Goal: Task Accomplishment & Management: Use online tool/utility

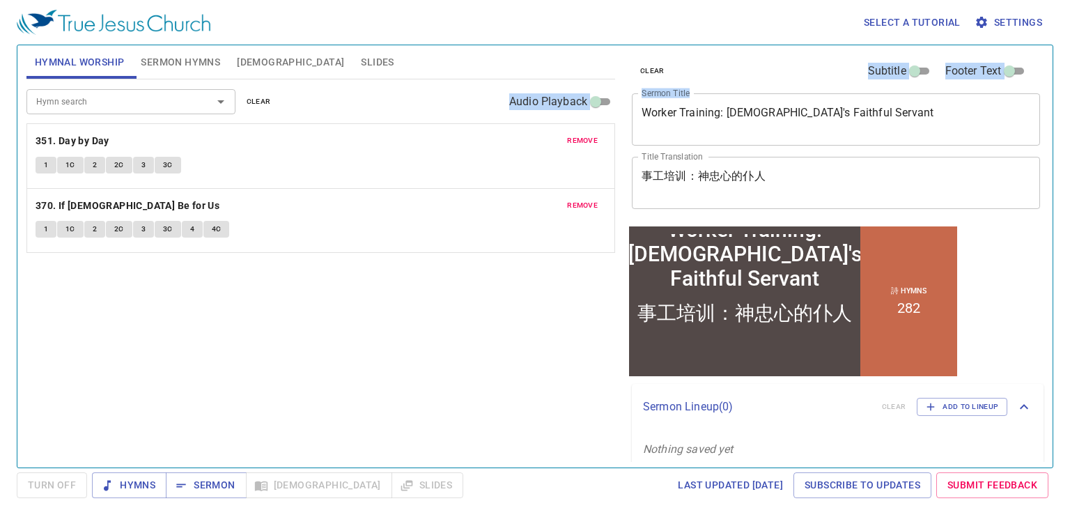
drag, startPoint x: 855, startPoint y: 104, endPoint x: 482, endPoint y: 120, distance: 373.6
click at [482, 120] on div "Hymnal Worship Sermon Hymns Bible Slides Hymn search Hymn search clear Audio Pl…" at bounding box center [535, 251] width 1028 height 422
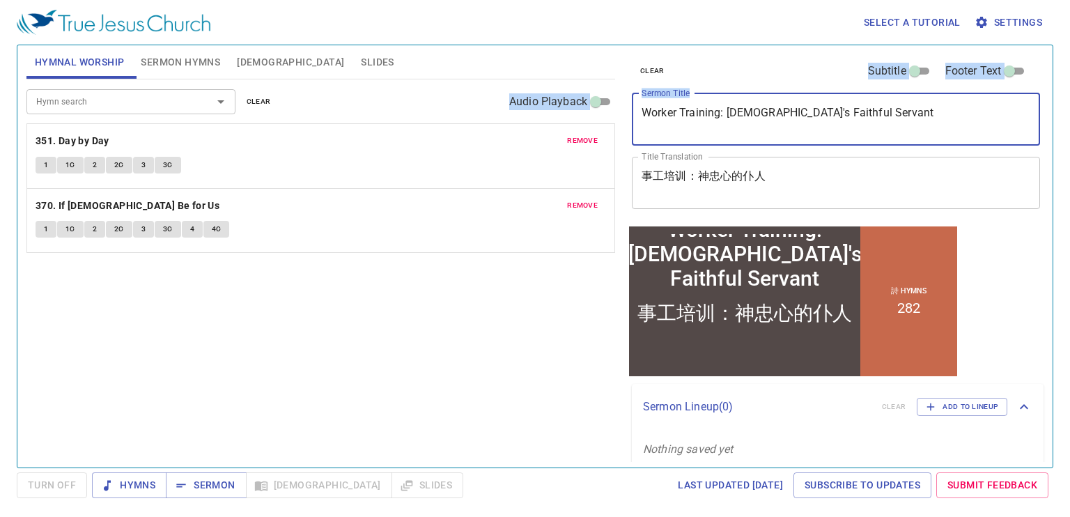
click at [847, 120] on textarea "Worker Training: God's Faithful Servant" at bounding box center [835, 119] width 389 height 26
drag, startPoint x: 847, startPoint y: 120, endPoint x: 664, endPoint y: 104, distance: 183.2
click at [664, 104] on div "Worker Training: God's Faithful Servant x Sermon Title" at bounding box center [836, 119] width 408 height 52
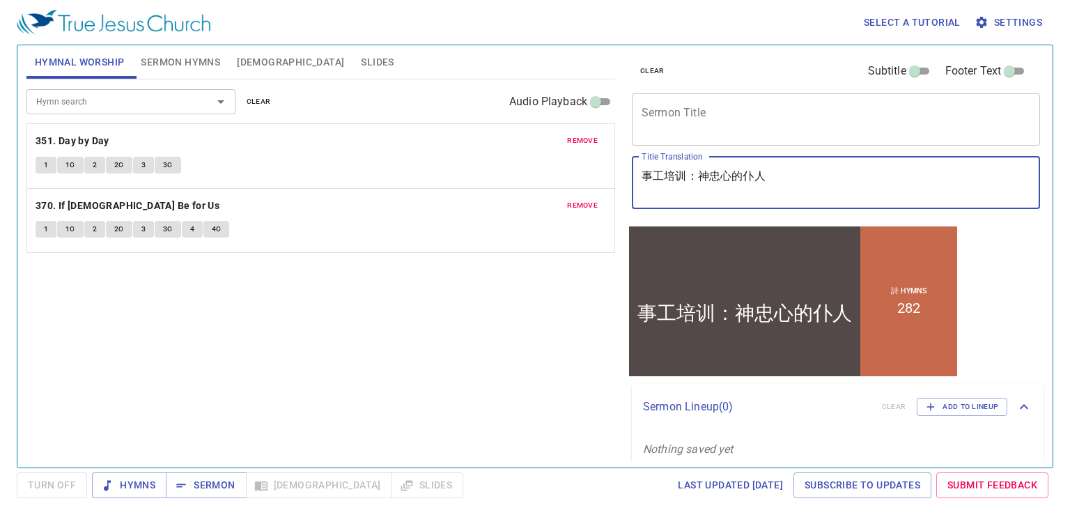
drag, startPoint x: 786, startPoint y: 178, endPoint x: 550, endPoint y: 162, distance: 235.9
click at [550, 162] on div "Hymnal Worship Sermon Hymns Bible Slides Hymn search Hymn search clear Audio Pl…" at bounding box center [535, 251] width 1028 height 422
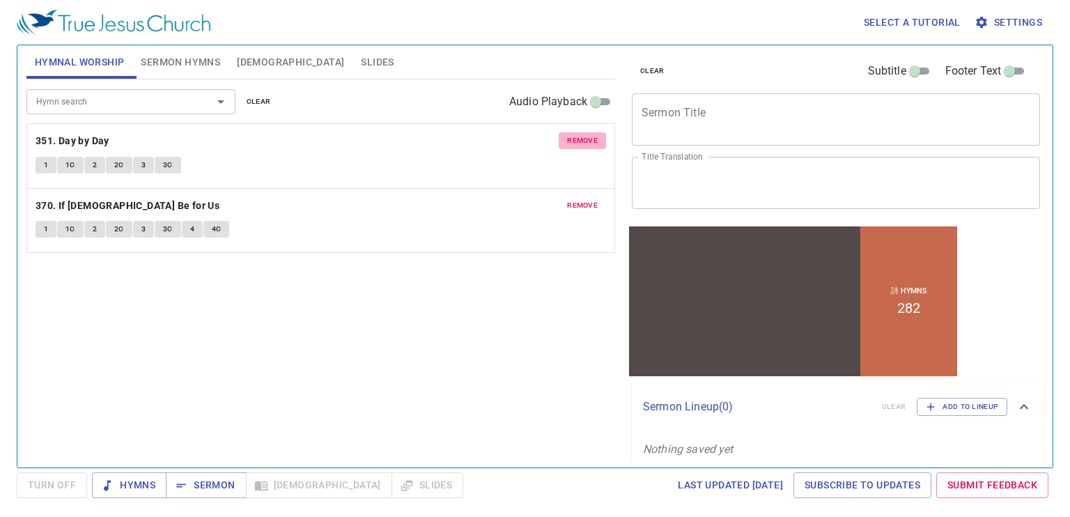
click at [586, 143] on span "remove" at bounding box center [582, 140] width 31 height 13
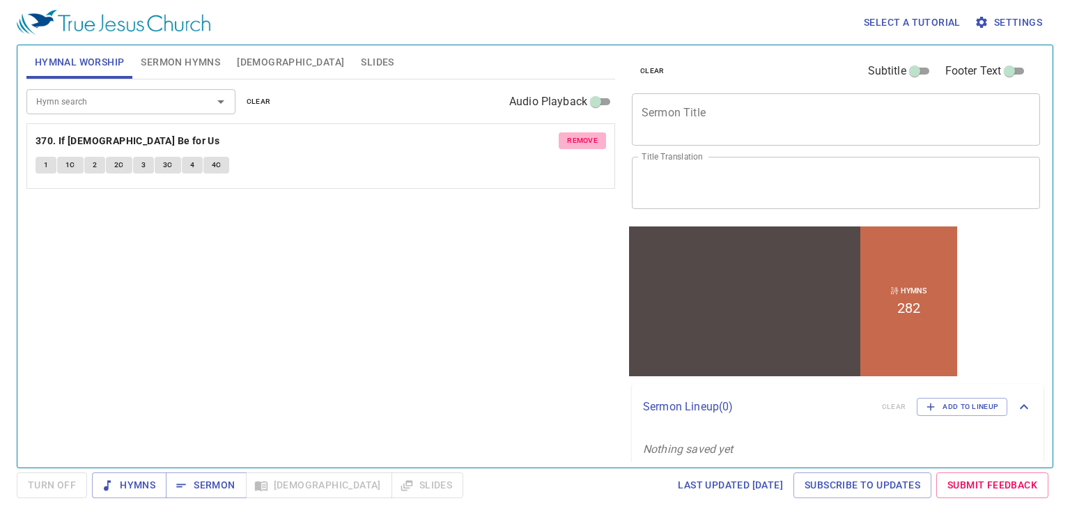
click at [586, 143] on span "remove" at bounding box center [582, 140] width 31 height 13
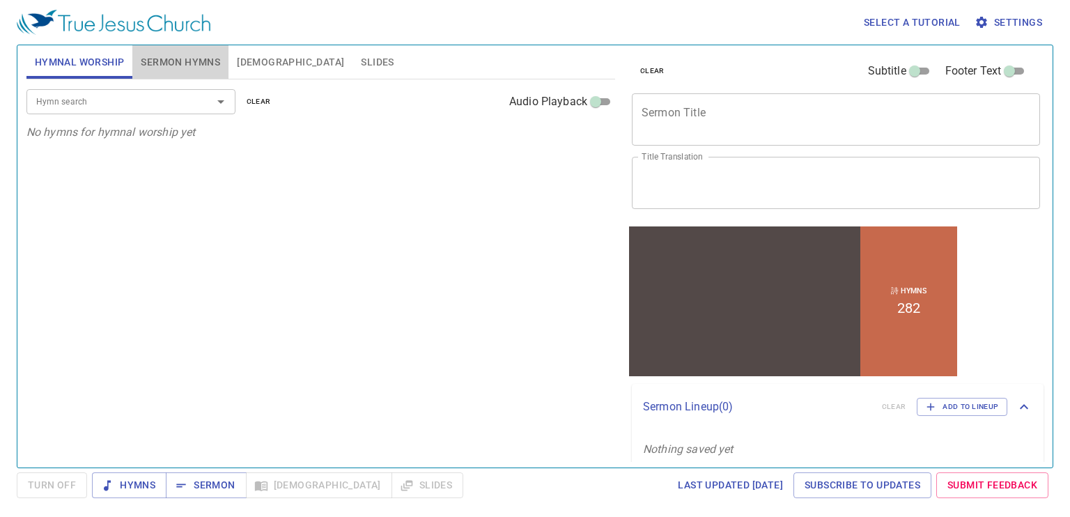
click at [206, 70] on span "Sermon Hymns" at bounding box center [180, 62] width 79 height 17
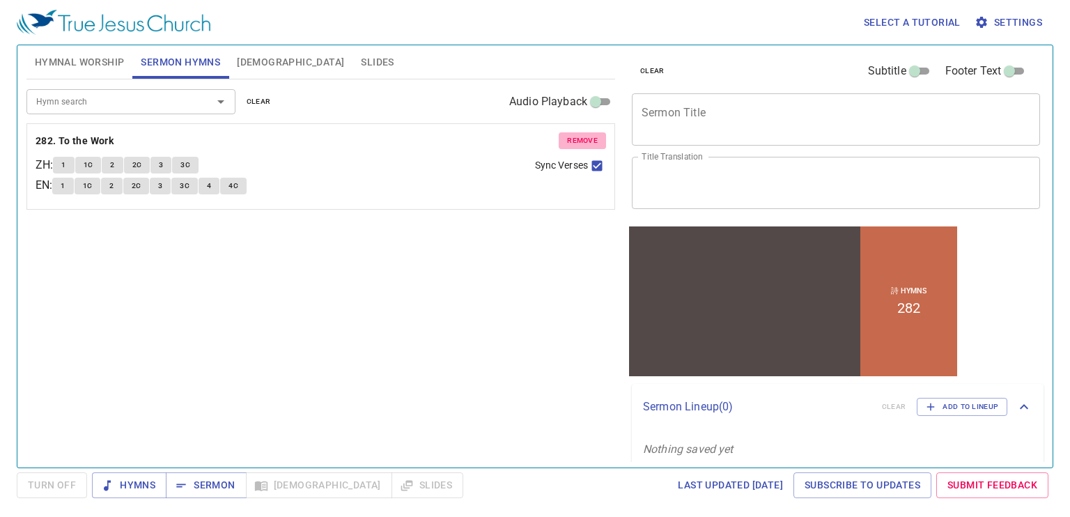
click at [579, 136] on span "remove" at bounding box center [582, 140] width 31 height 13
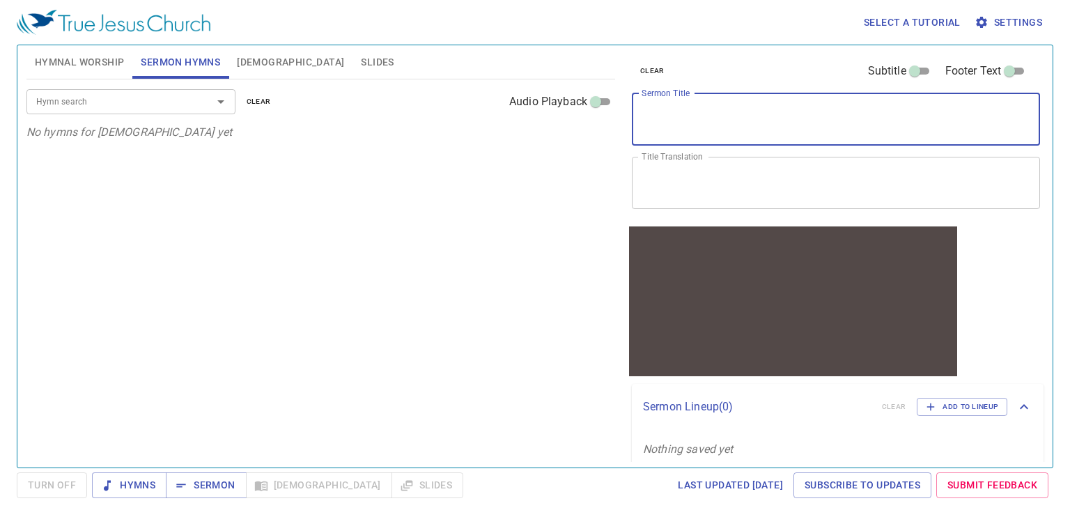
click at [703, 116] on textarea "Sermon Title" at bounding box center [835, 119] width 389 height 26
type textarea "救恩的泉源"
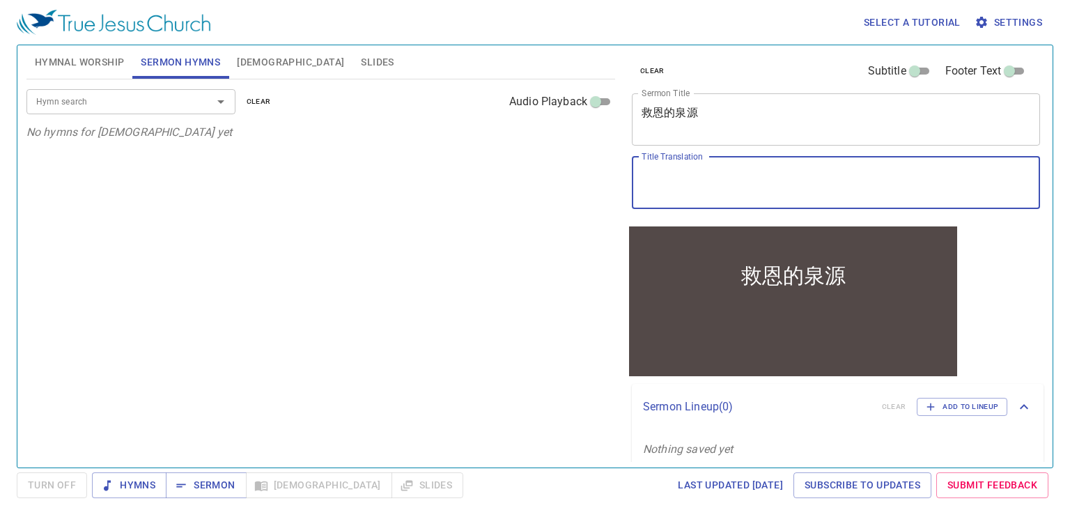
click at [727, 176] on textarea "Title Translation" at bounding box center [835, 182] width 389 height 26
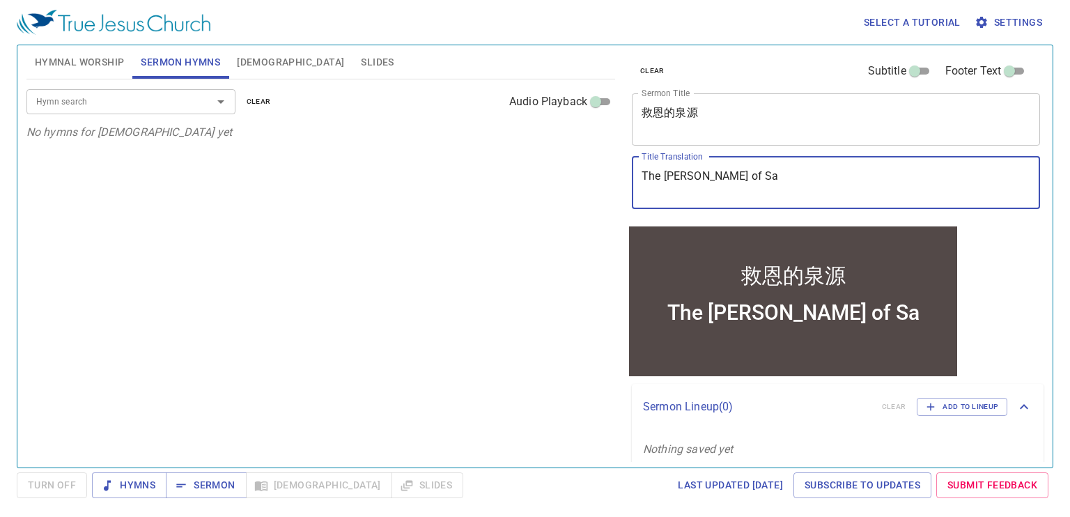
type textarea "The Wells of Sal"
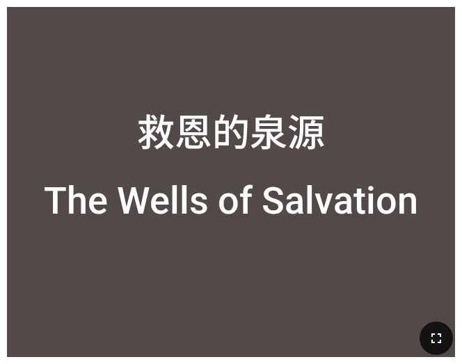
click at [445, 345] on button "button" at bounding box center [436, 338] width 33 height 33
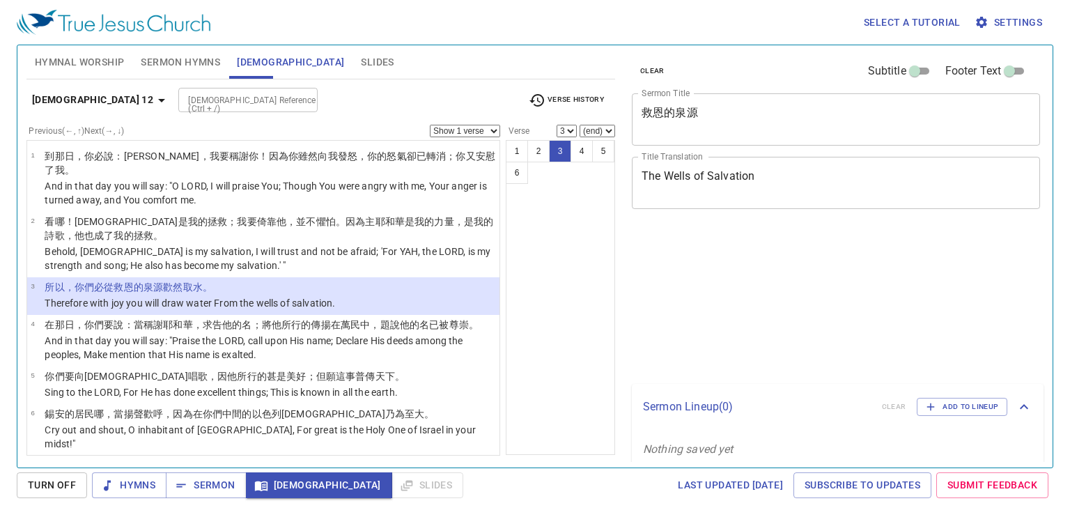
select select "3"
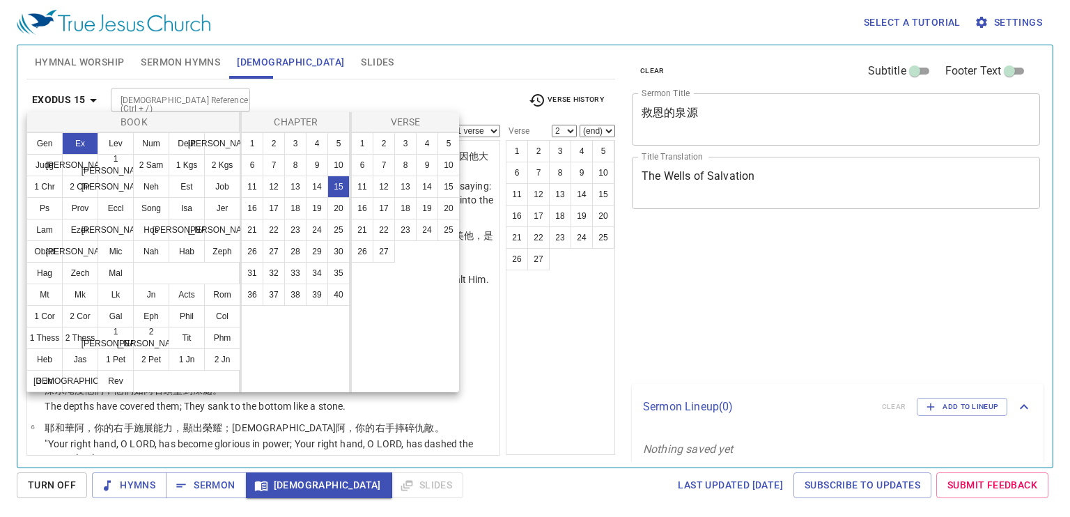
select select "2"
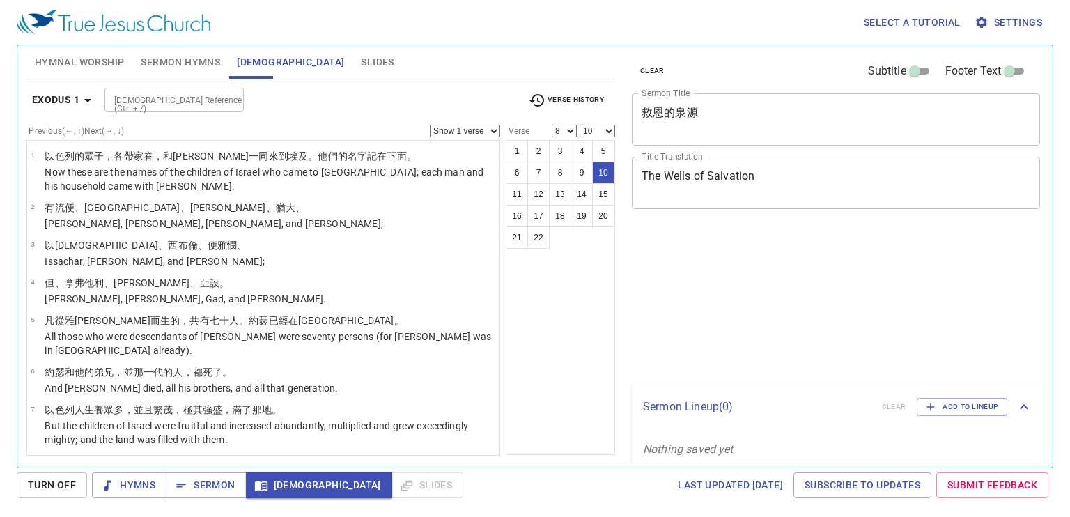
select select "8"
select select "10"
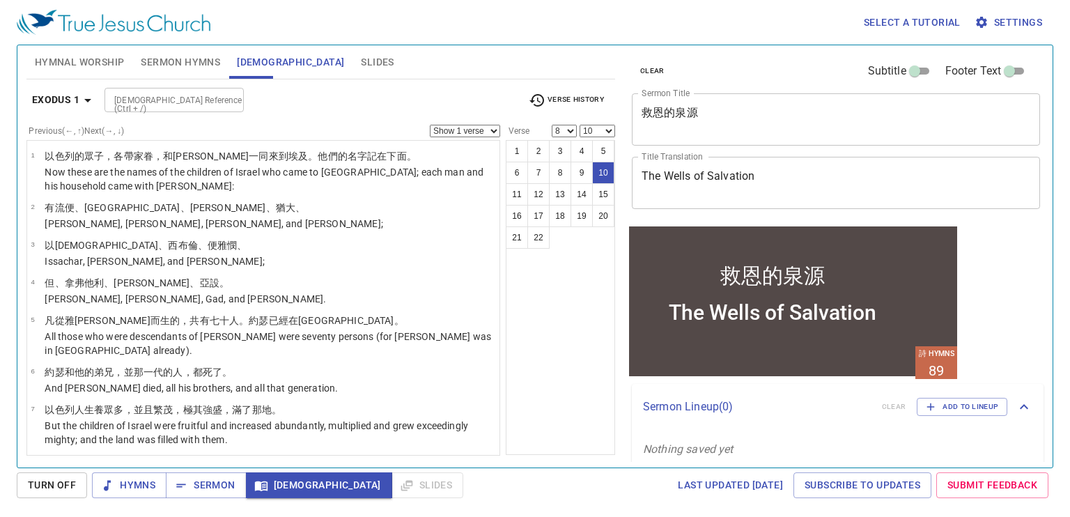
scroll to position [158, 0]
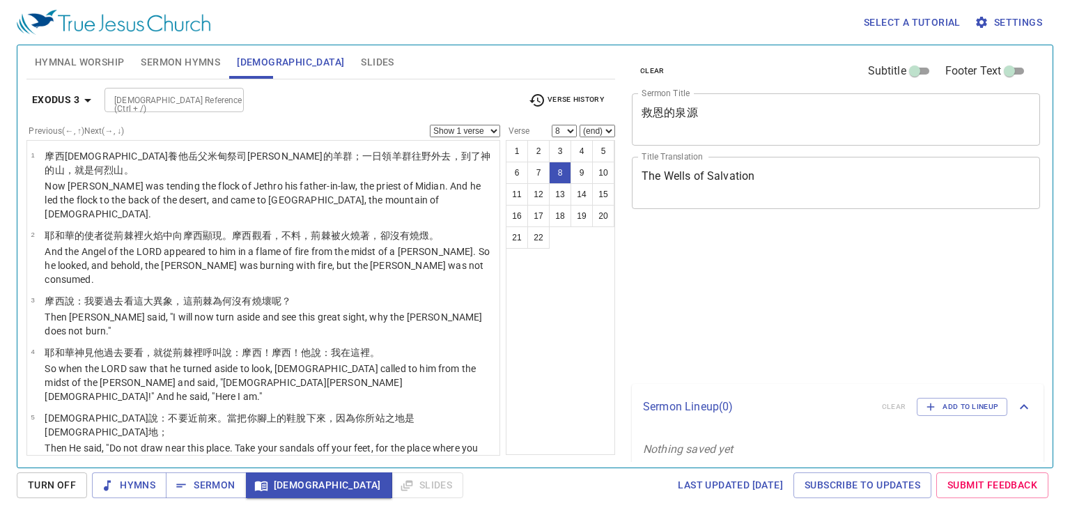
select select "8"
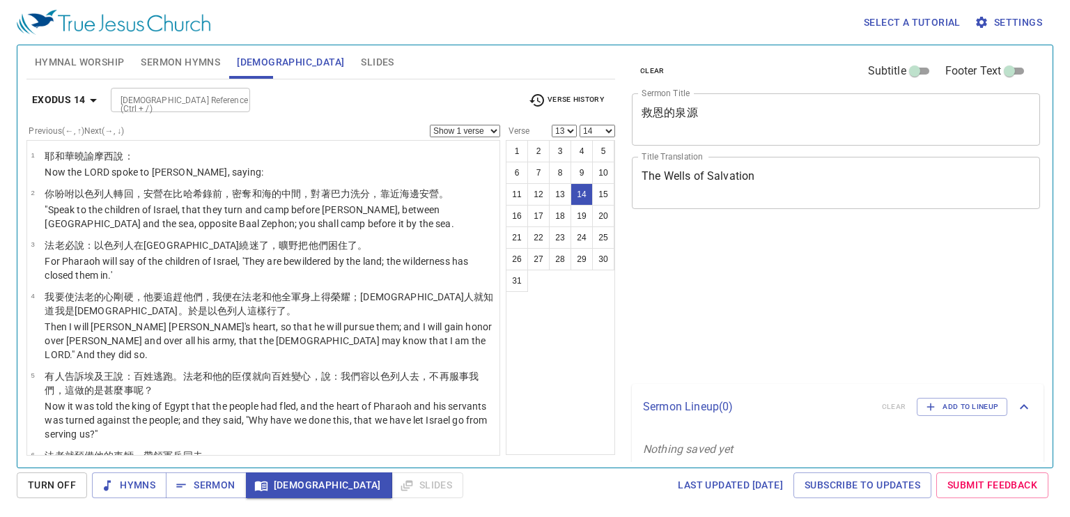
select select "13"
select select "14"
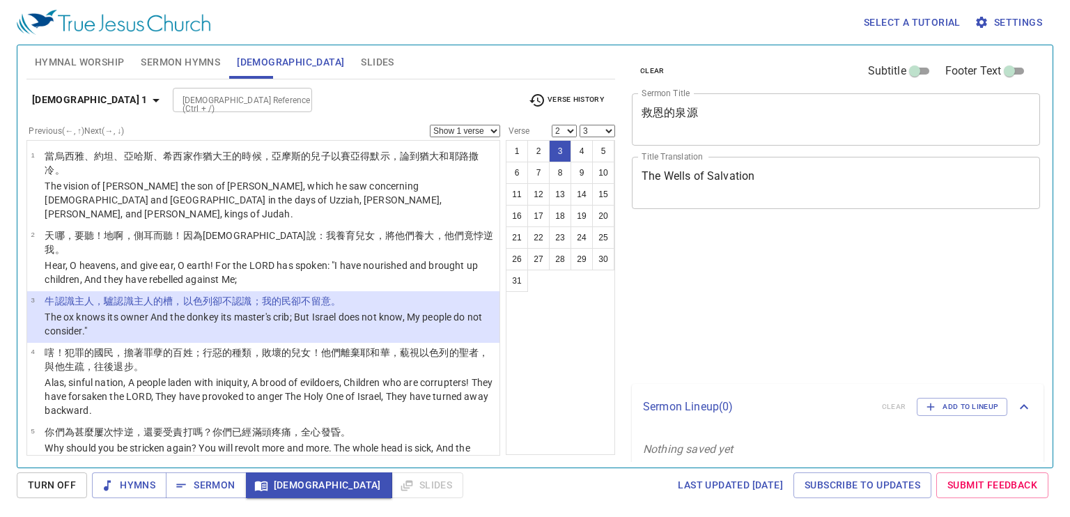
select select "2"
select select "3"
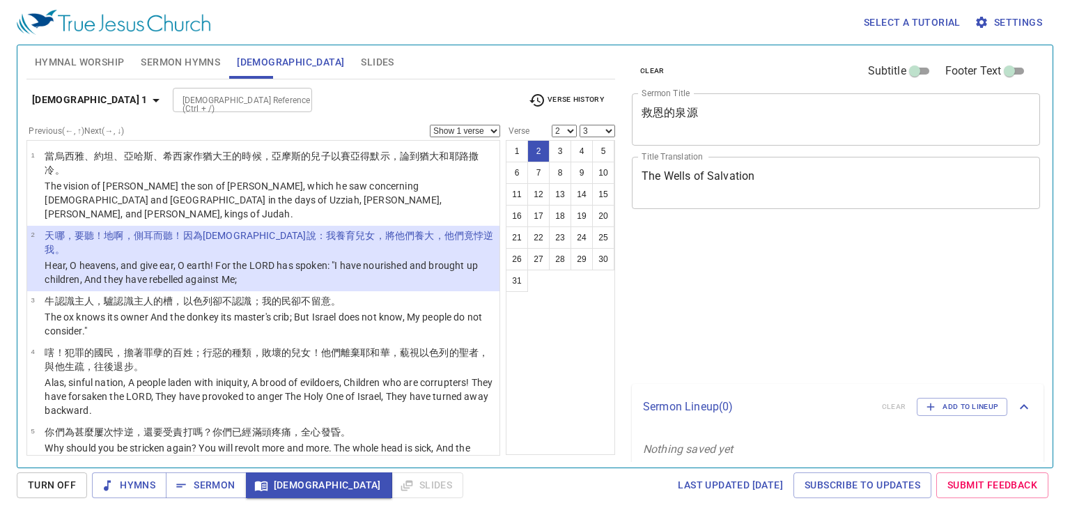
select select "2"
select select "3"
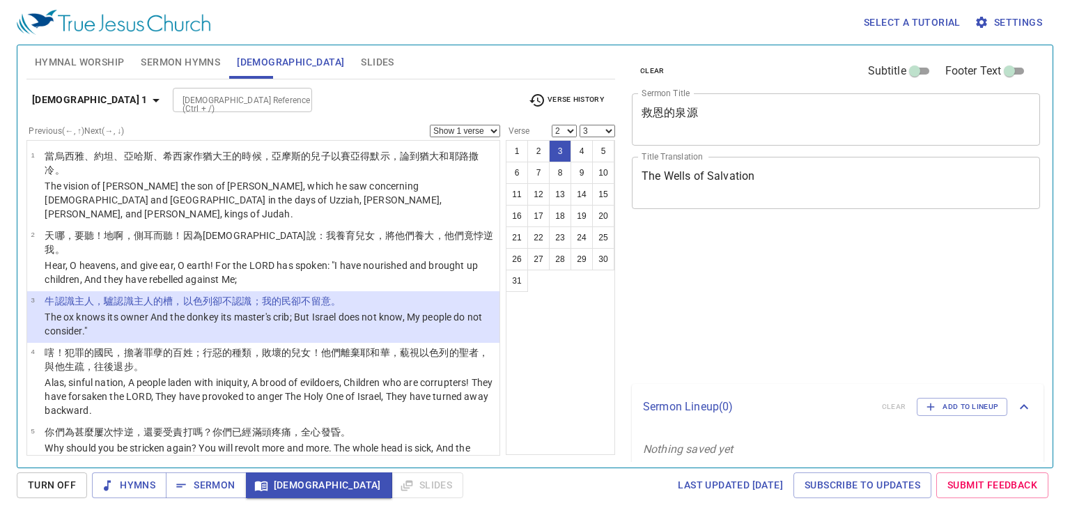
select select "2"
select select "3"
